Goal: Information Seeking & Learning: Find specific page/section

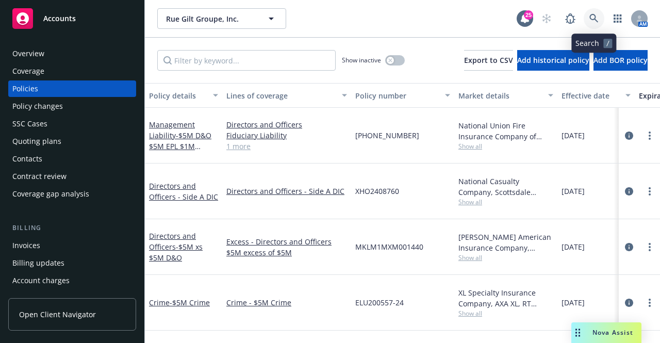
click at [594, 21] on icon at bounding box center [594, 18] width 9 height 9
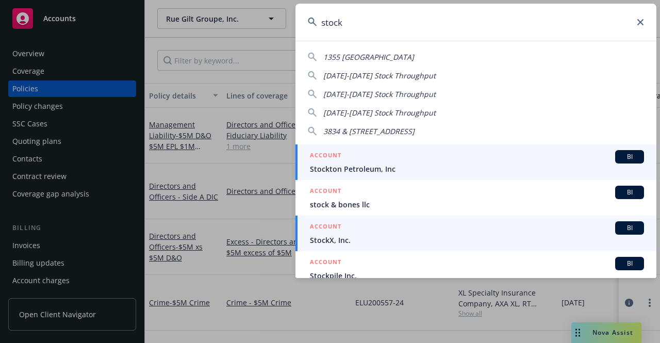
type input "stock"
click at [331, 239] on span "StockX, Inc." at bounding box center [477, 240] width 334 height 11
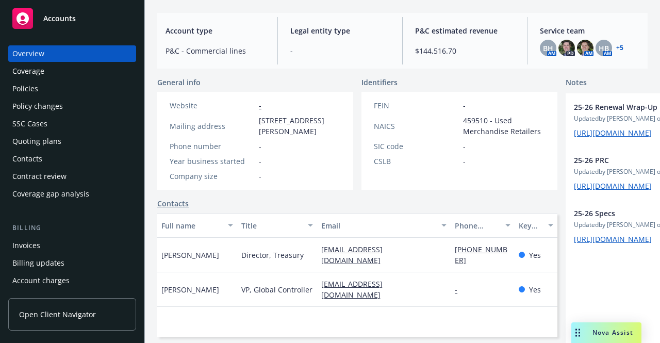
scroll to position [104, 0]
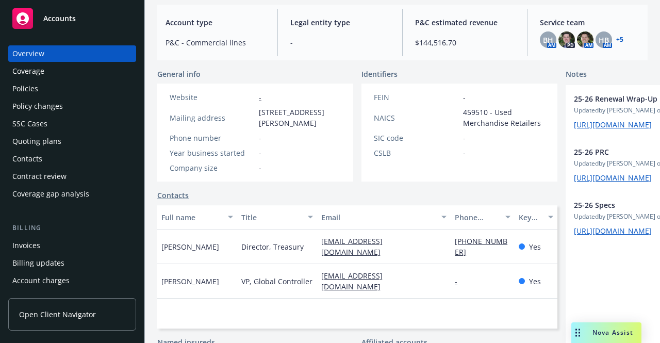
click at [42, 86] on div "Policies" at bounding box center [72, 88] width 120 height 17
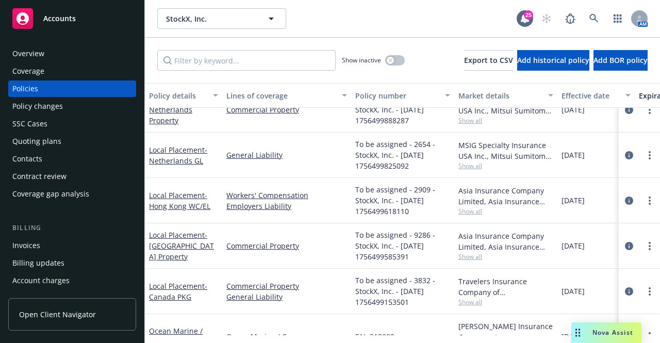
scroll to position [361, 0]
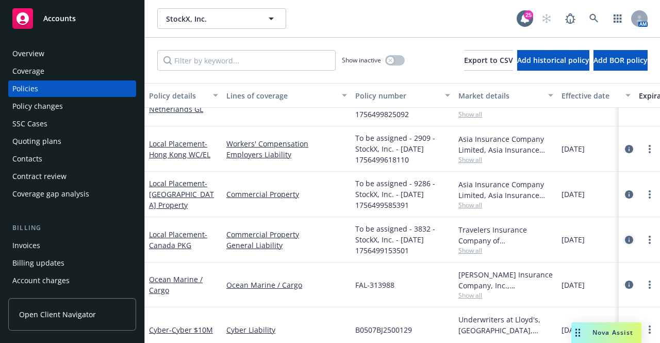
click at [625, 237] on icon "circleInformation" at bounding box center [629, 240] width 8 height 8
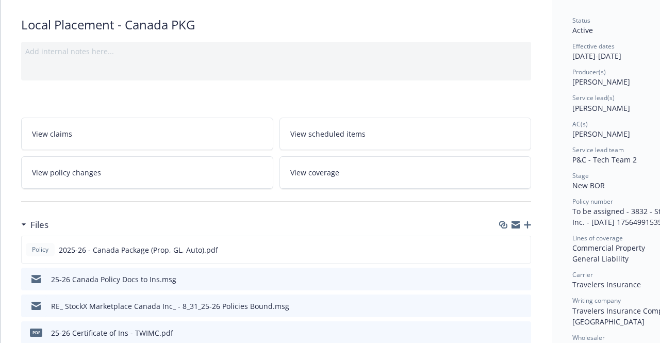
scroll to position [103, 0]
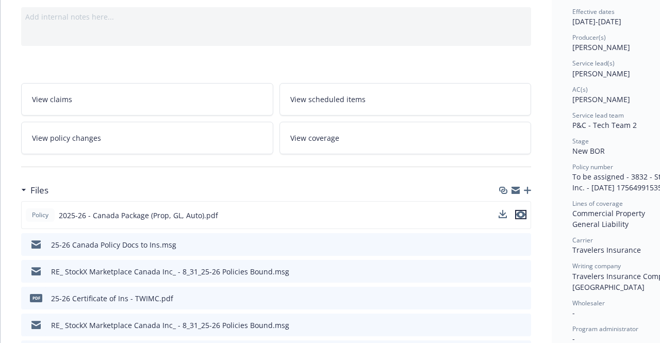
click at [521, 213] on icon "preview file" at bounding box center [520, 214] width 9 height 7
